Goal: Navigation & Orientation: Find specific page/section

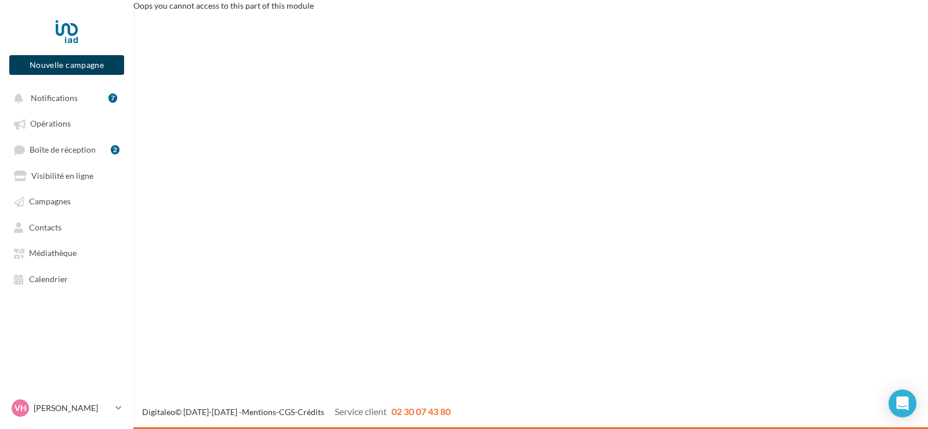
click at [51, 66] on button "Nouvelle campagne" at bounding box center [66, 65] width 115 height 20
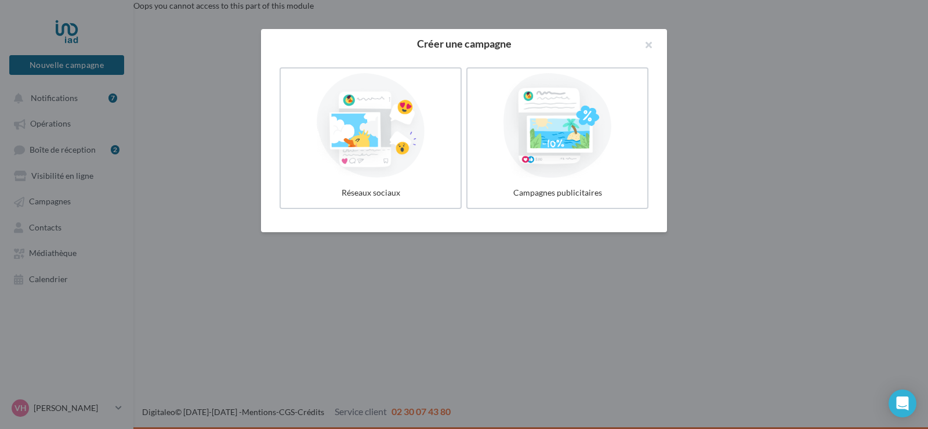
click at [70, 143] on div at bounding box center [464, 214] width 928 height 429
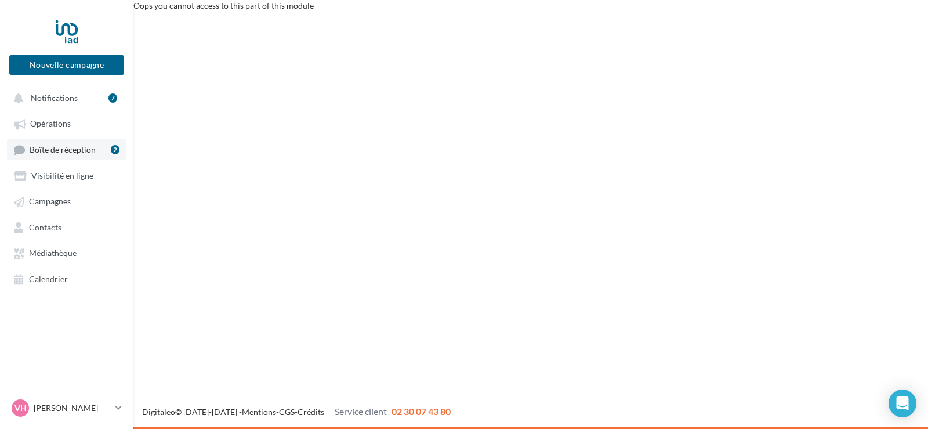
click at [66, 149] on span "Boîte de réception" at bounding box center [63, 149] width 66 height 10
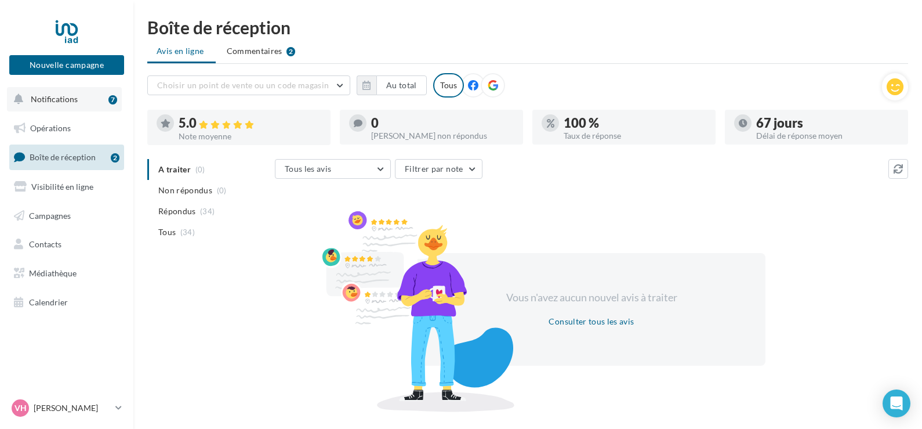
click at [41, 96] on span "Notifications" at bounding box center [54, 99] width 47 height 10
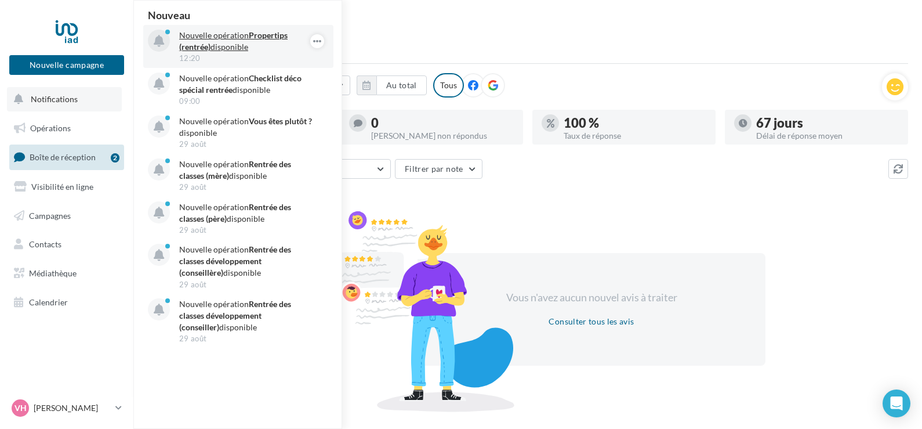
click at [241, 48] on p "Nouvelle opération Propertips (rentrée) disponible" at bounding box center [246, 41] width 135 height 23
